Goal: Task Accomplishment & Management: Complete application form

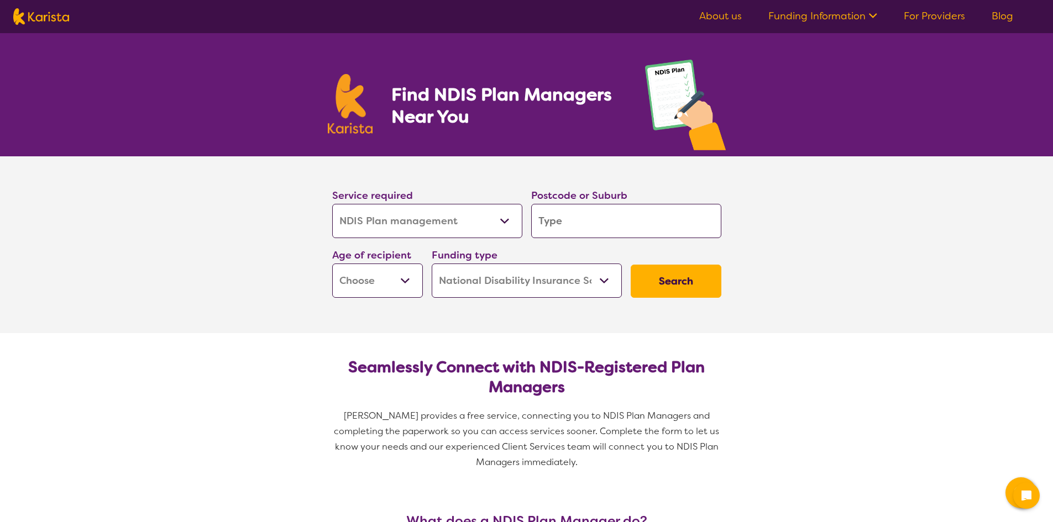
select select "NDIS Plan management"
select select "NDIS"
select select "NDIS Plan management"
select select "NDIS"
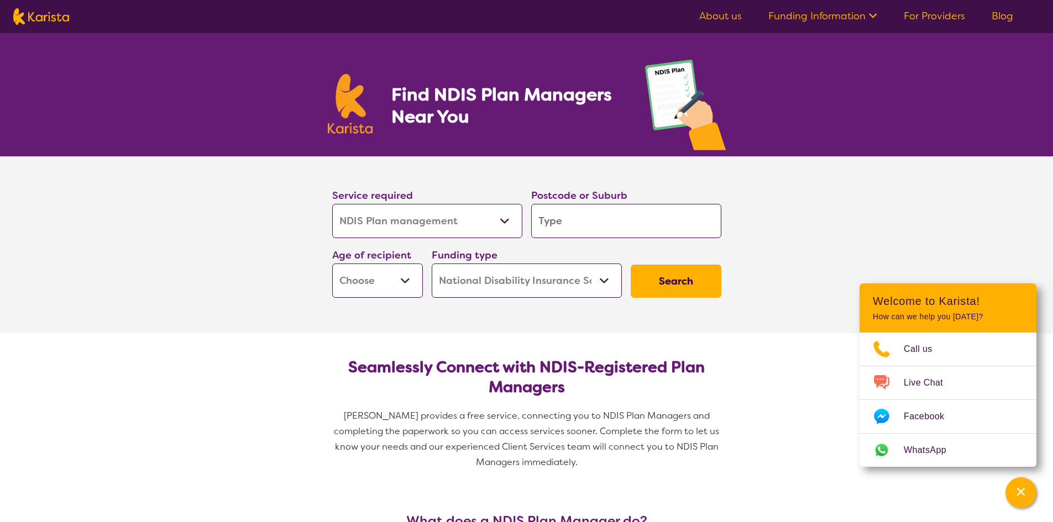
click at [500, 225] on select "Allied Health Assistant Assessment ([MEDICAL_DATA] or [MEDICAL_DATA]) Behaviour…" at bounding box center [427, 221] width 190 height 34
click at [577, 214] on input "search" at bounding box center [626, 221] width 190 height 34
type input "3"
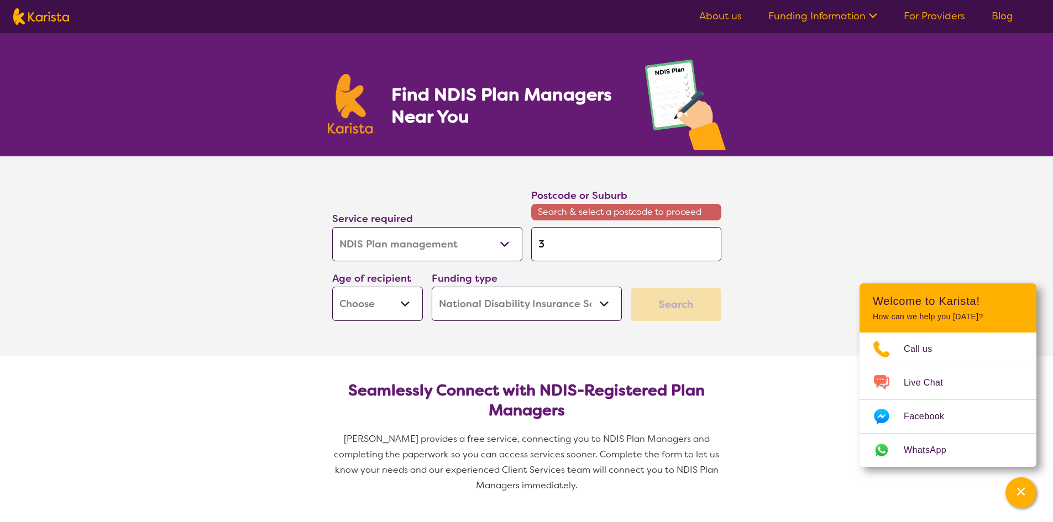
type input "36"
type input "363"
type input "3630"
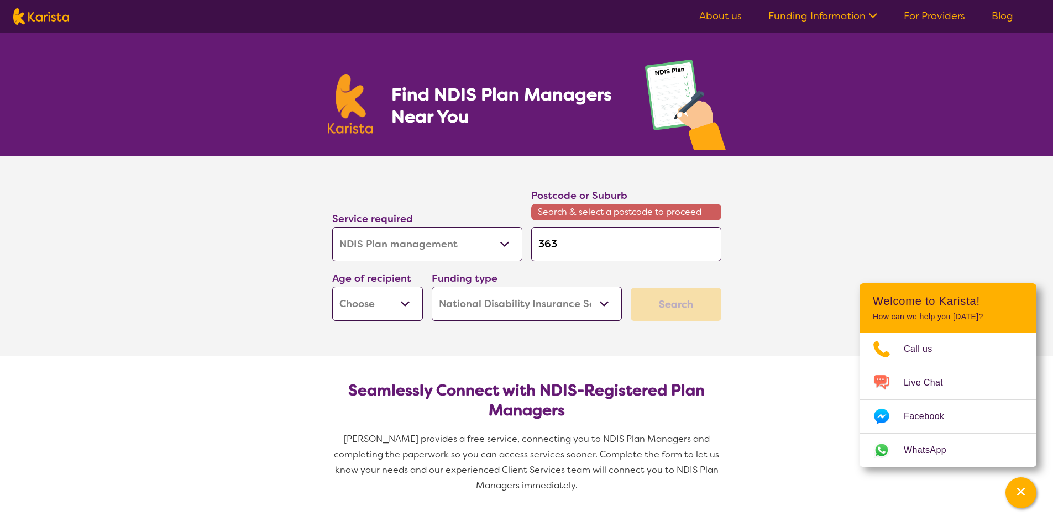
type input "3630"
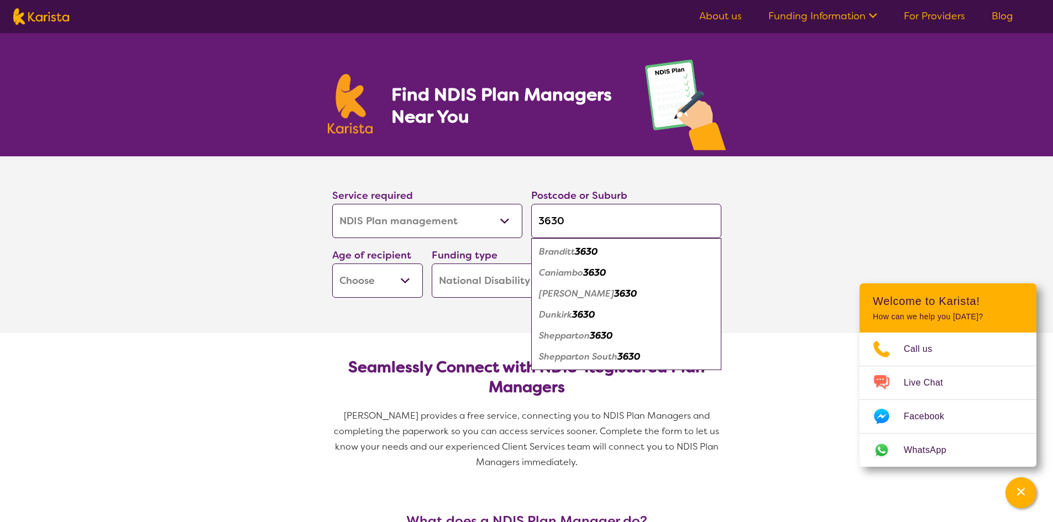
type input "3630"
click at [412, 280] on select "Early Childhood - 0 to 9 Child - 10 to 11 Adolescent - 12 to 17 Adult - 18 to 6…" at bounding box center [377, 281] width 91 height 34
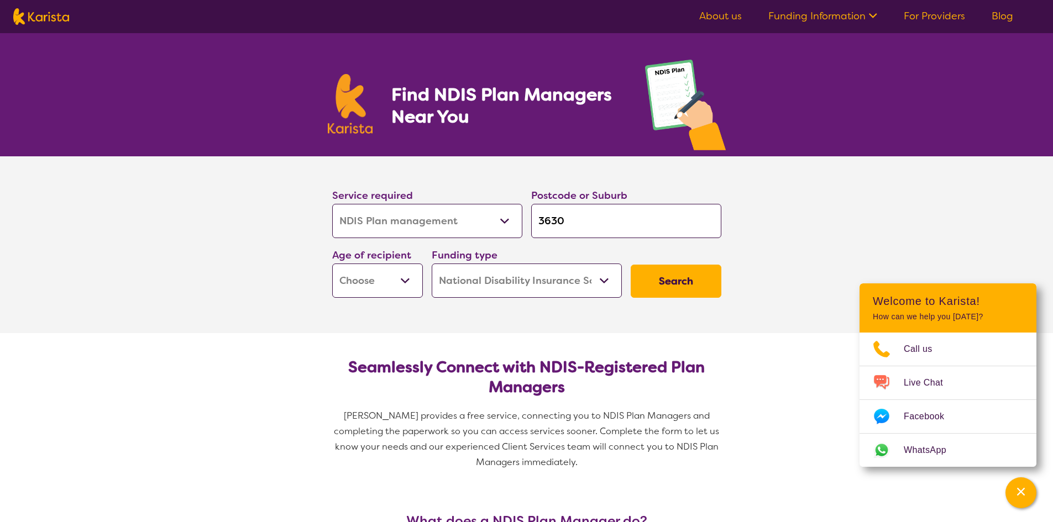
select select "EC"
click at [332, 264] on select "Early Childhood - 0 to 9 Child - 10 to 11 Adolescent - 12 to 17 Adult - 18 to 6…" at bounding box center [377, 281] width 91 height 34
select select "EC"
click at [669, 283] on button "Search" at bounding box center [675, 281] width 91 height 33
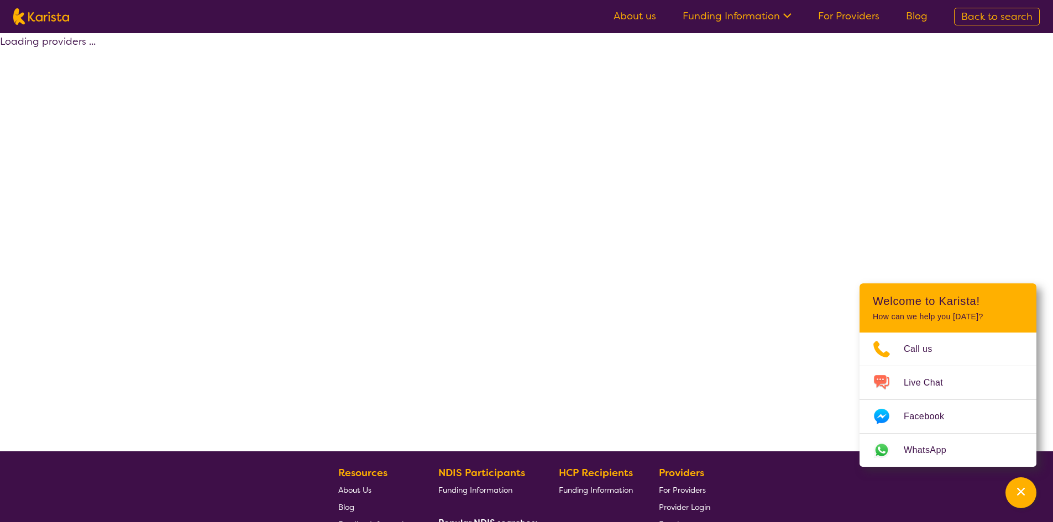
select select "by_score"
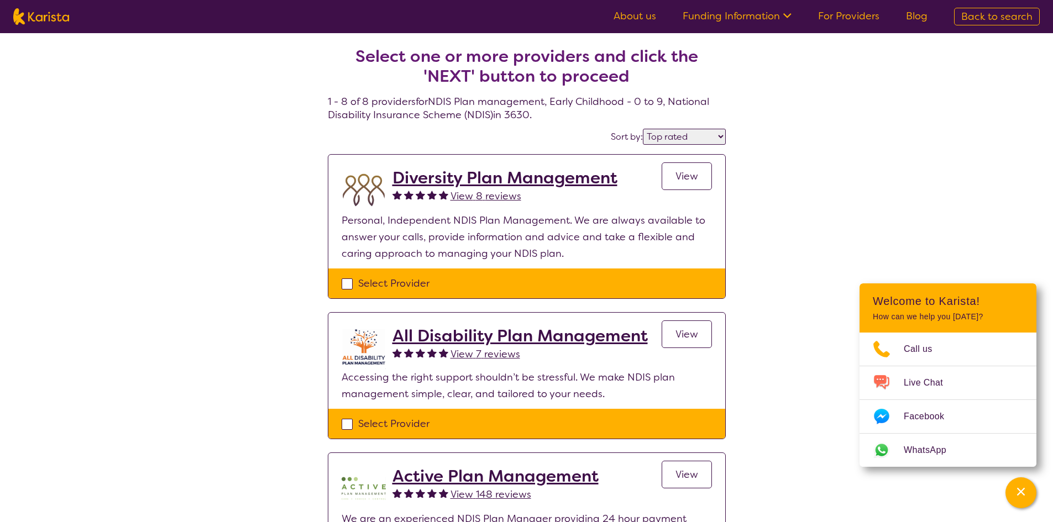
click at [693, 173] on span "View" at bounding box center [686, 176] width 23 height 13
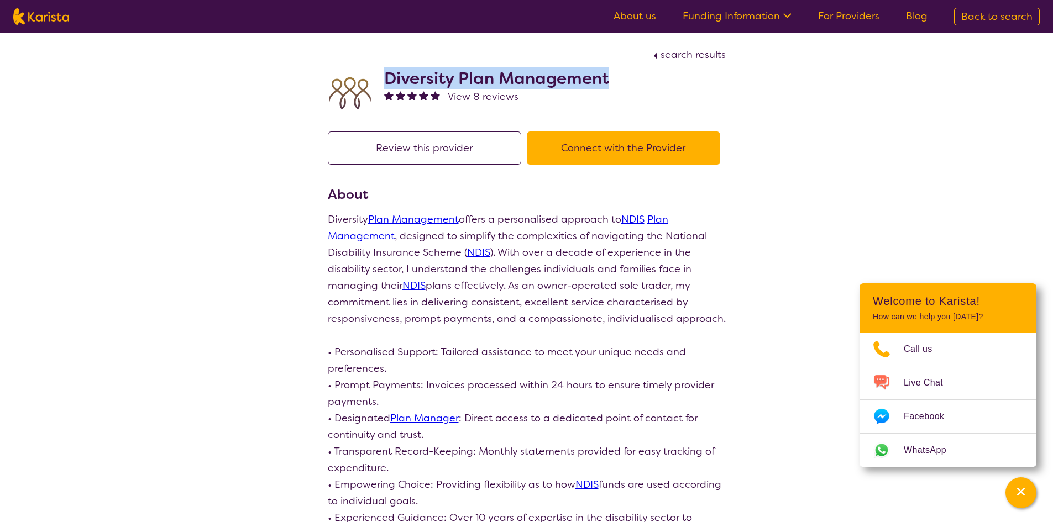
drag, startPoint x: 609, startPoint y: 80, endPoint x: 385, endPoint y: 80, distance: 223.8
click at [386, 80] on h2 "Diversity Plan Management" at bounding box center [496, 79] width 225 height 20
copy h2 "Diversity Plan Management"
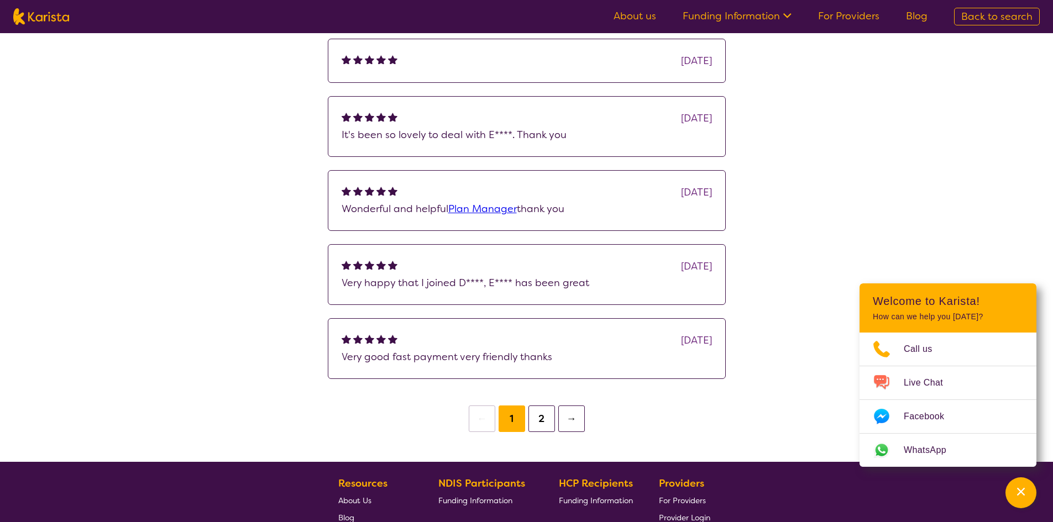
scroll to position [829, 0]
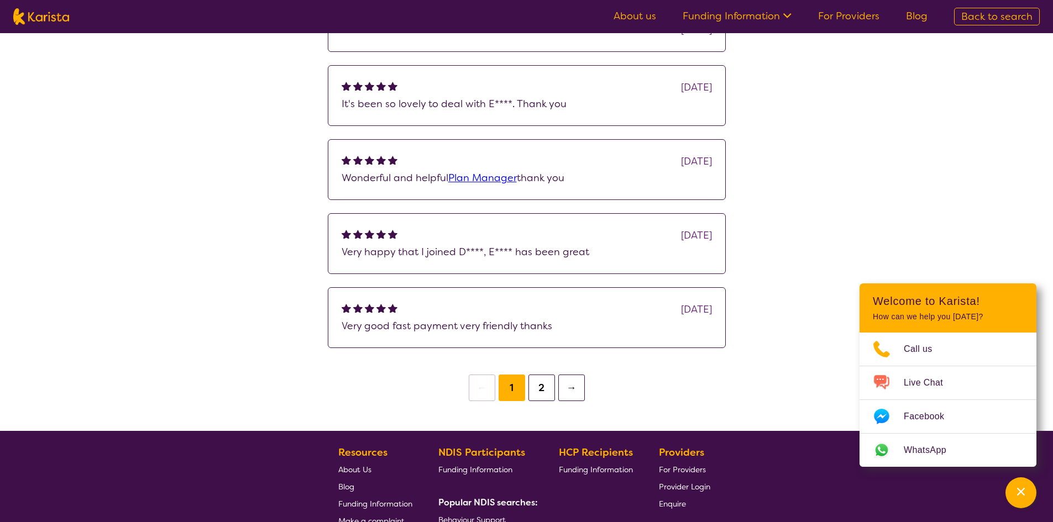
click at [544, 401] on button "2" at bounding box center [541, 388] width 27 height 27
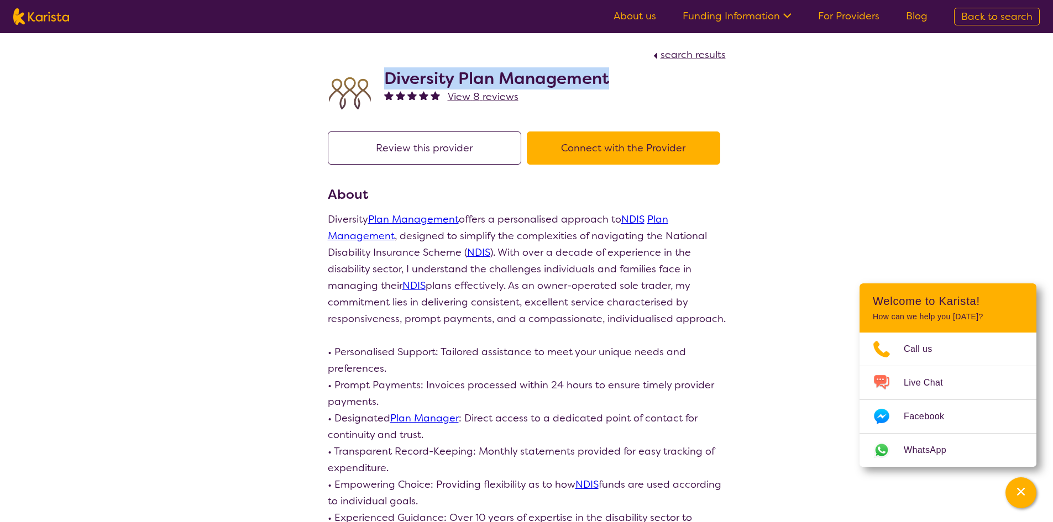
click at [454, 149] on button "Review this provider" at bounding box center [424, 148] width 193 height 33
click at [582, 145] on button "Connect with the Provider" at bounding box center [623, 148] width 193 height 33
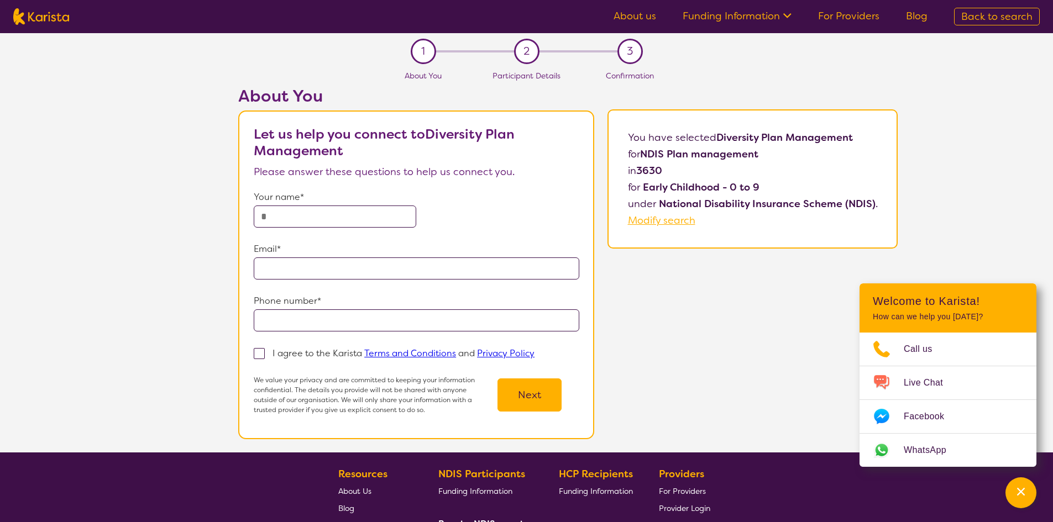
click at [376, 214] on input "text" at bounding box center [335, 217] width 162 height 22
type input "**********"
click at [261, 353] on span at bounding box center [259, 353] width 11 height 11
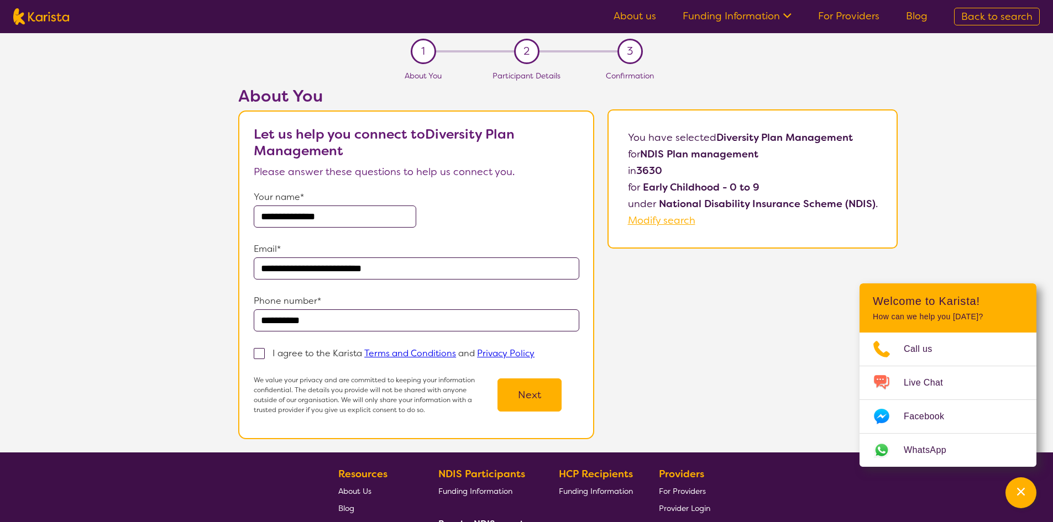
click at [534, 353] on input "I agree to the Karista Terms and Conditions and Privacy Policy" at bounding box center [537, 352] width 7 height 7
checkbox input "true"
click at [534, 399] on button "Next" at bounding box center [529, 394] width 64 height 33
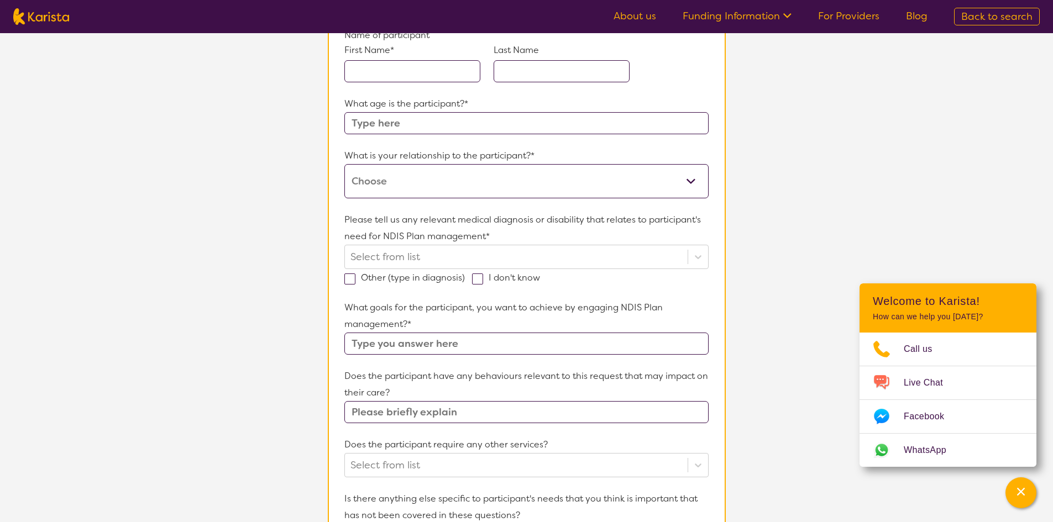
scroll to position [55, 0]
